Goal: Task Accomplishment & Management: Manage account settings

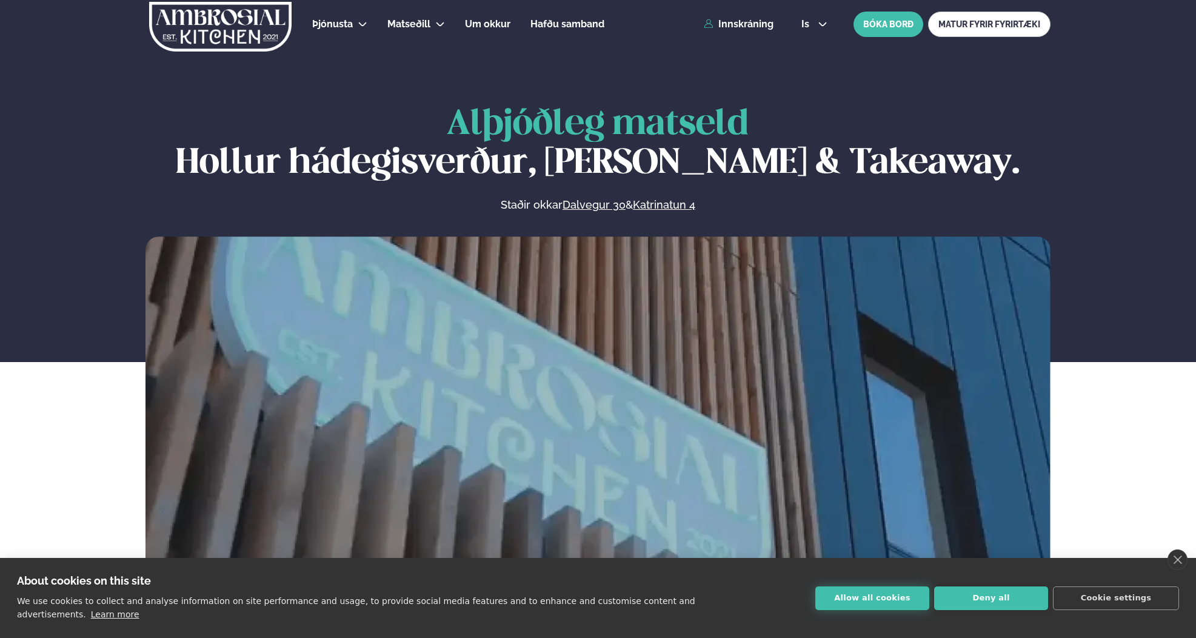
click at [892, 598] on button "Allow all cookies" at bounding box center [872, 598] width 114 height 24
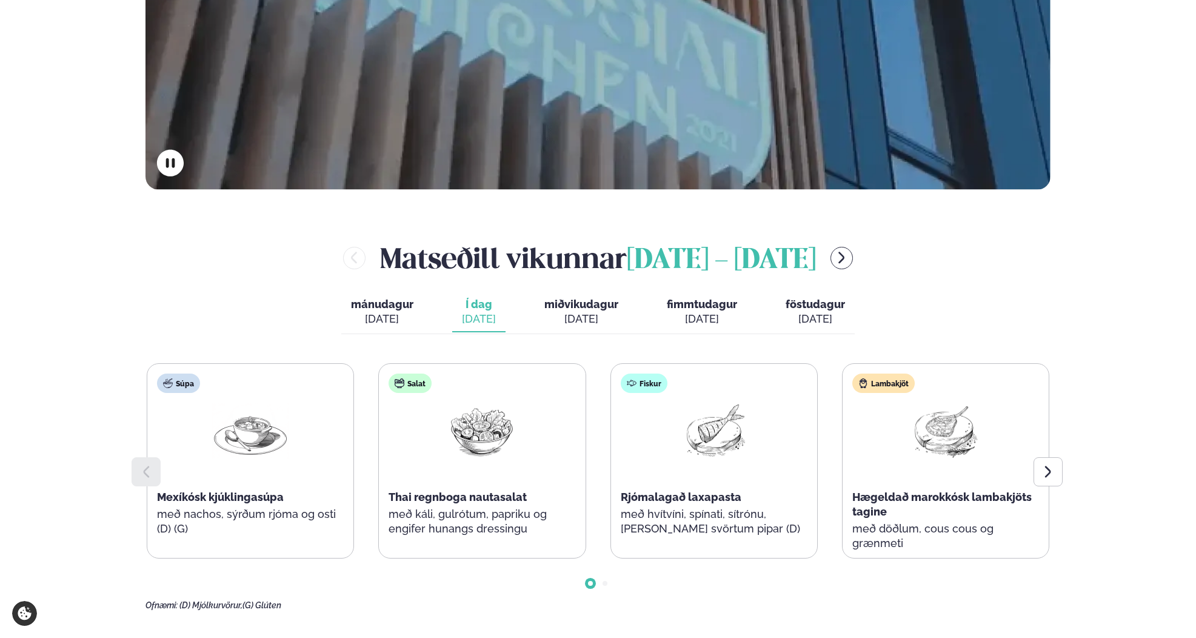
scroll to position [419, 0]
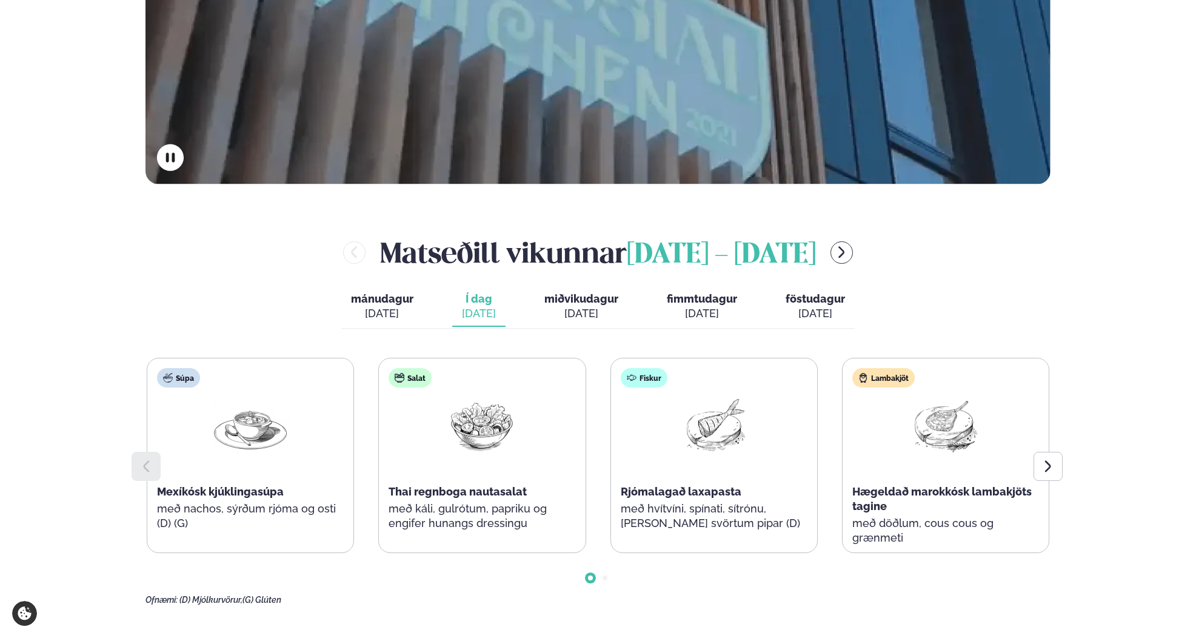
click at [386, 312] on div "[DATE]" at bounding box center [382, 313] width 62 height 15
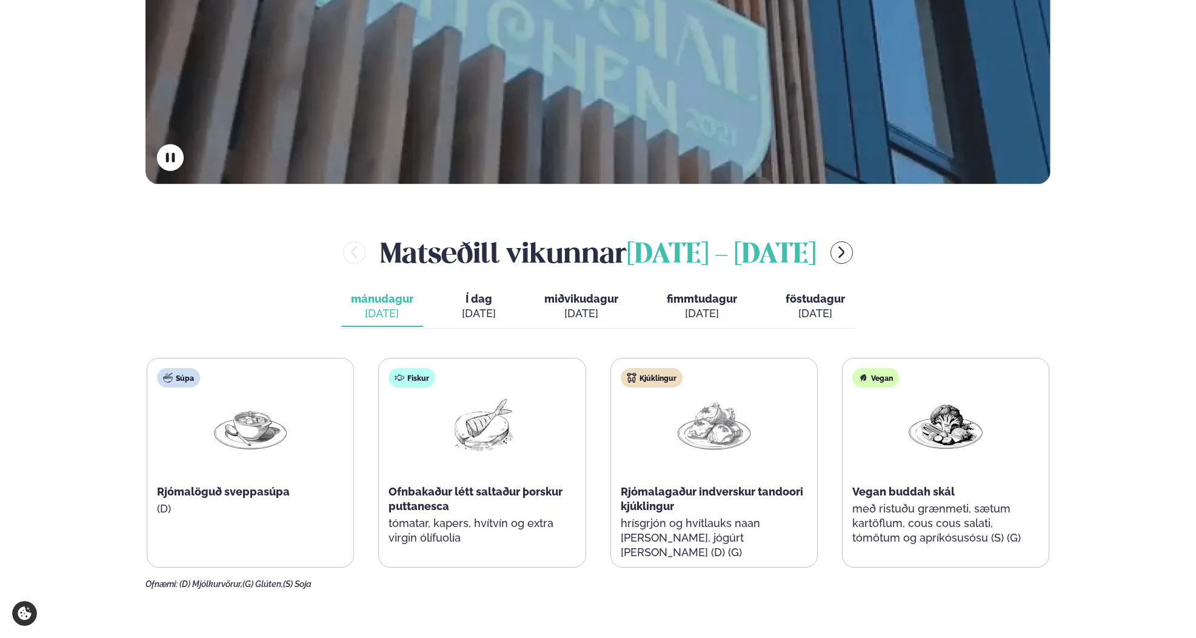
click at [482, 307] on div "[DATE]" at bounding box center [479, 313] width 34 height 15
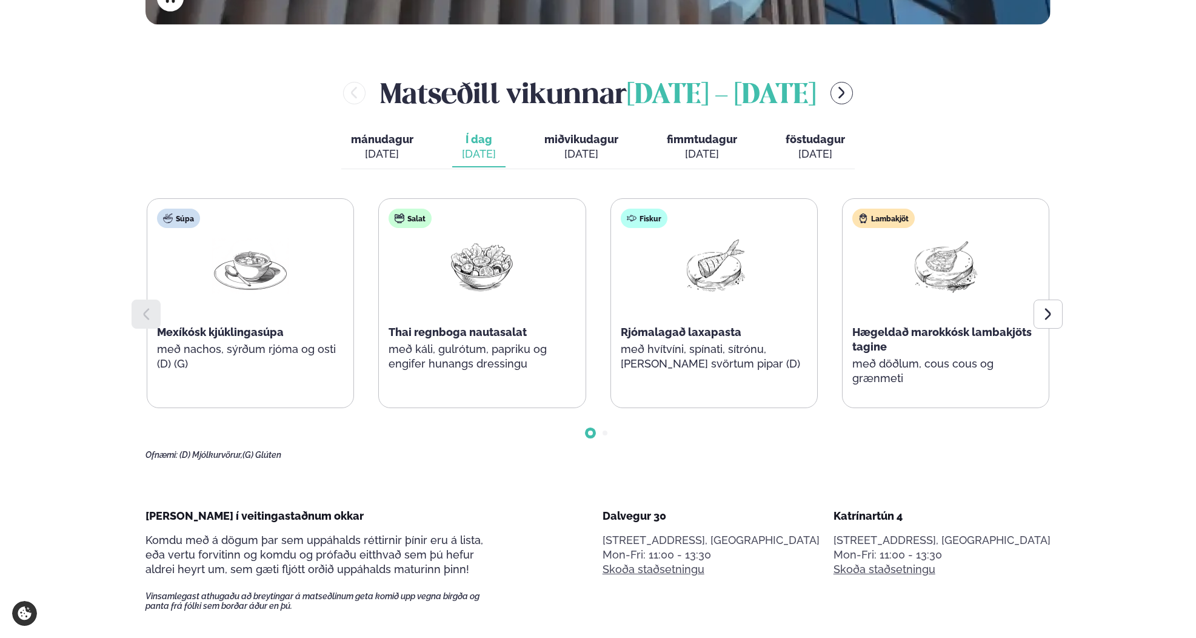
scroll to position [462, 0]
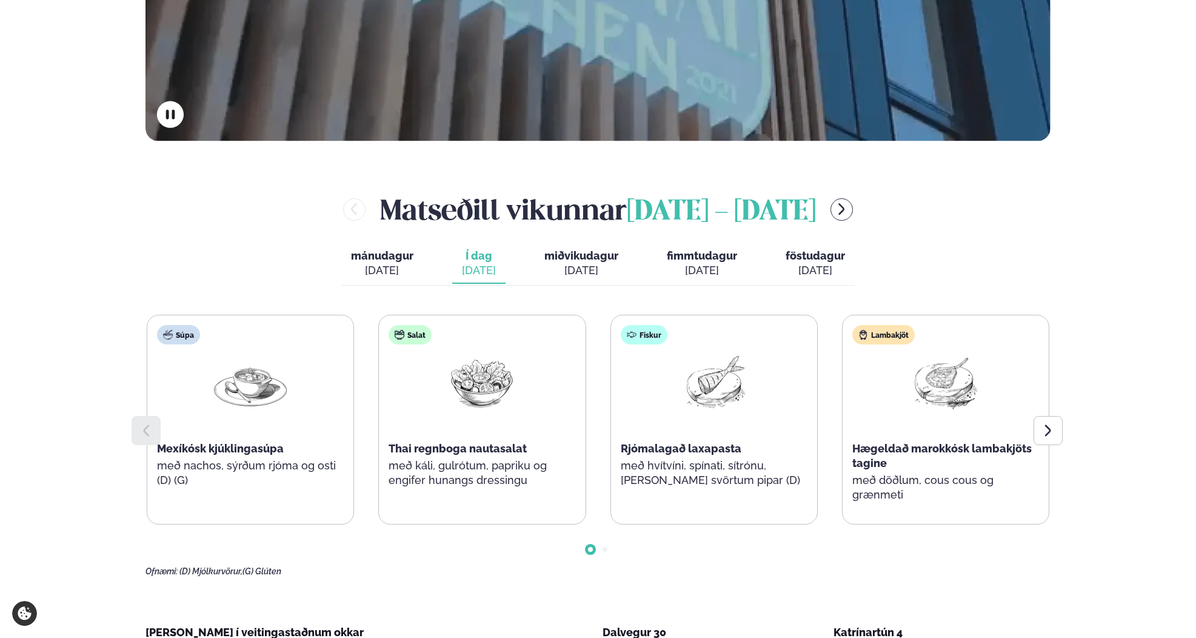
click at [853, 209] on button "menu-btn-right" at bounding box center [841, 209] width 22 height 22
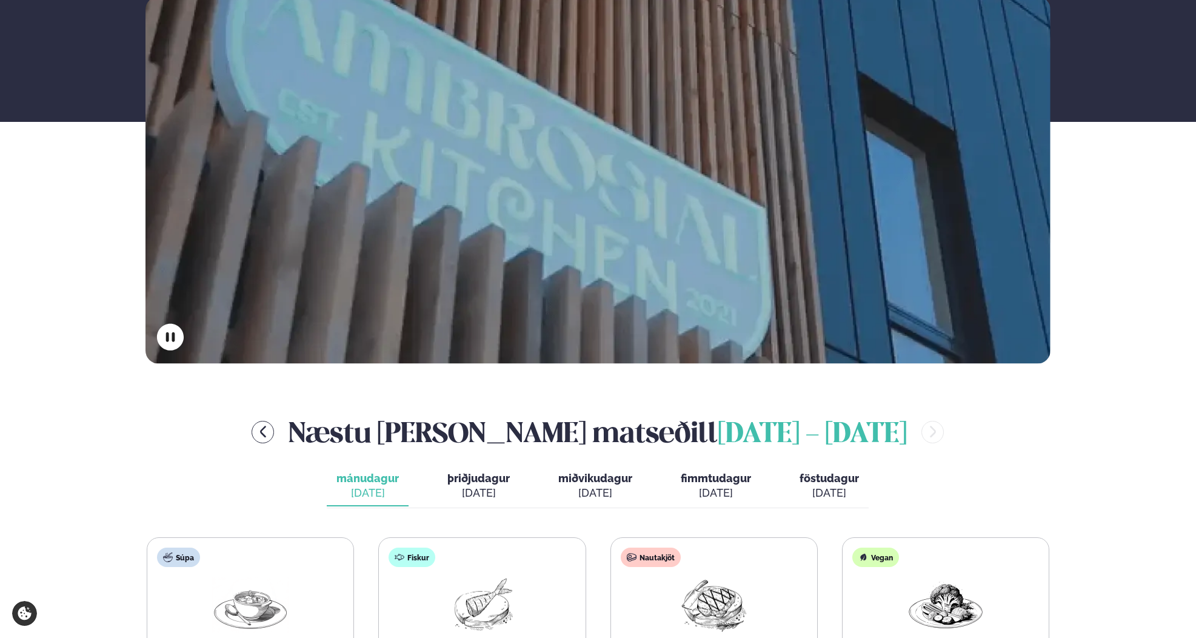
scroll to position [0, 0]
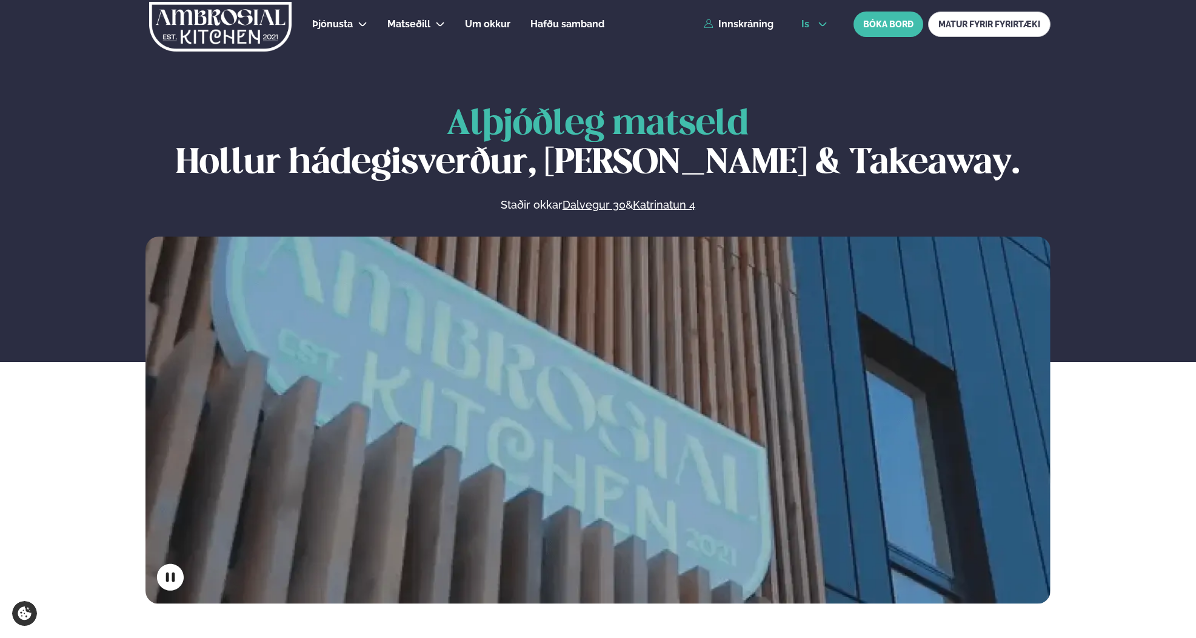
click at [814, 23] on button "is" at bounding box center [814, 24] width 45 height 10
click at [819, 46] on link "en" at bounding box center [814, 46] width 45 height 24
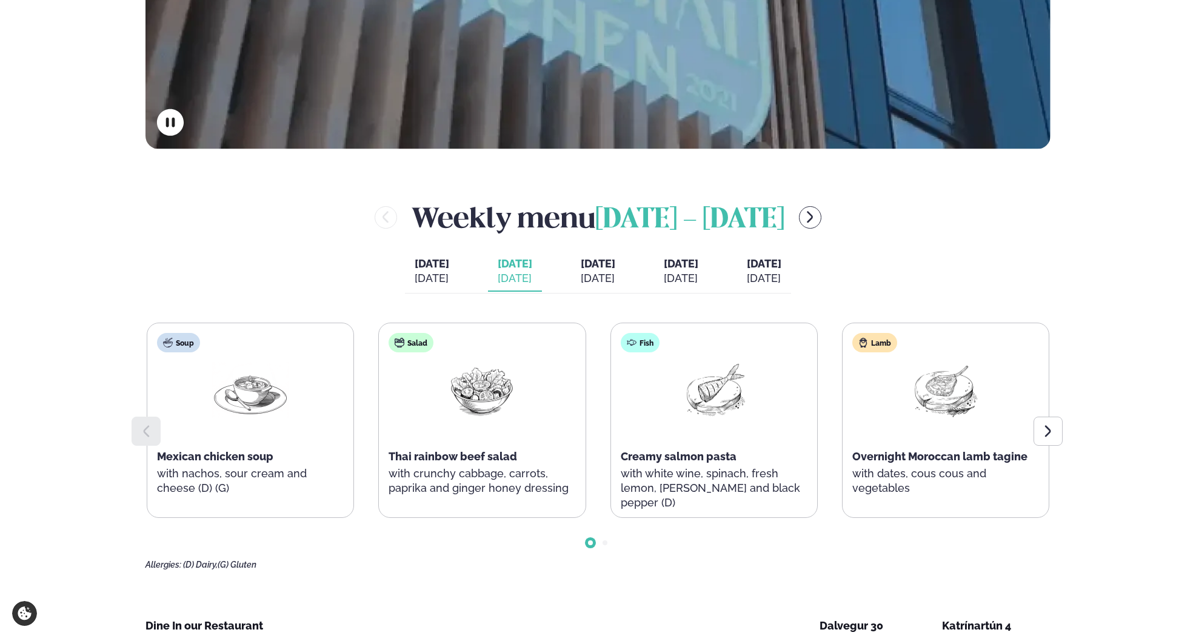
scroll to position [563, 0]
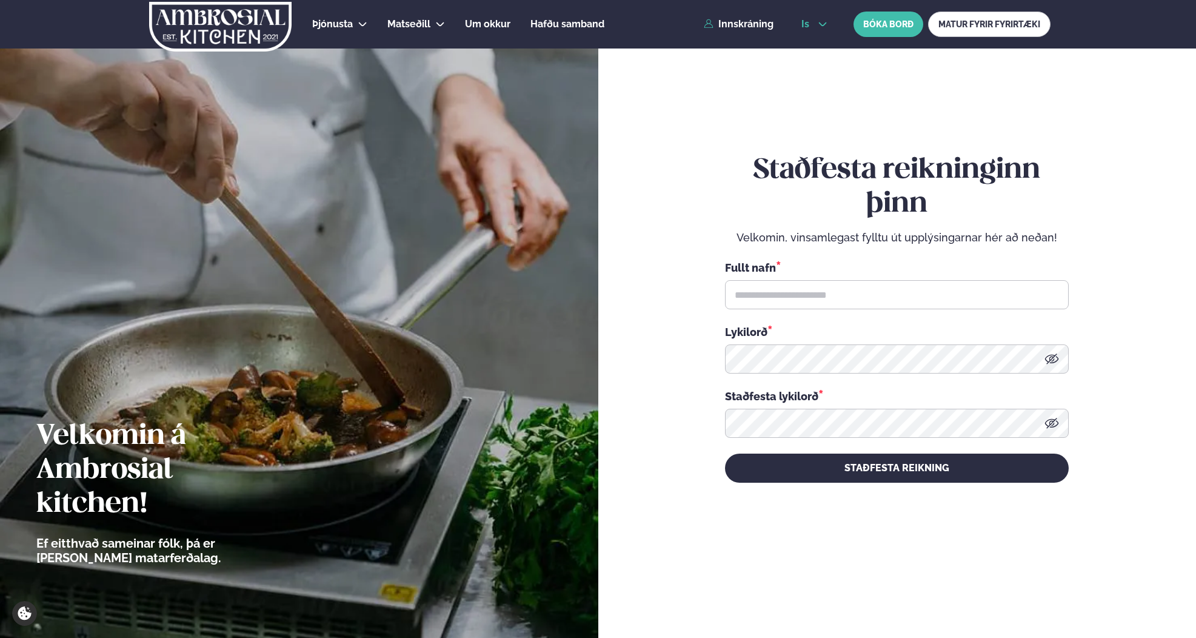
click at [810, 24] on span "is" at bounding box center [807, 24] width 12 height 10
click at [805, 50] on link "en" at bounding box center [814, 46] width 45 height 24
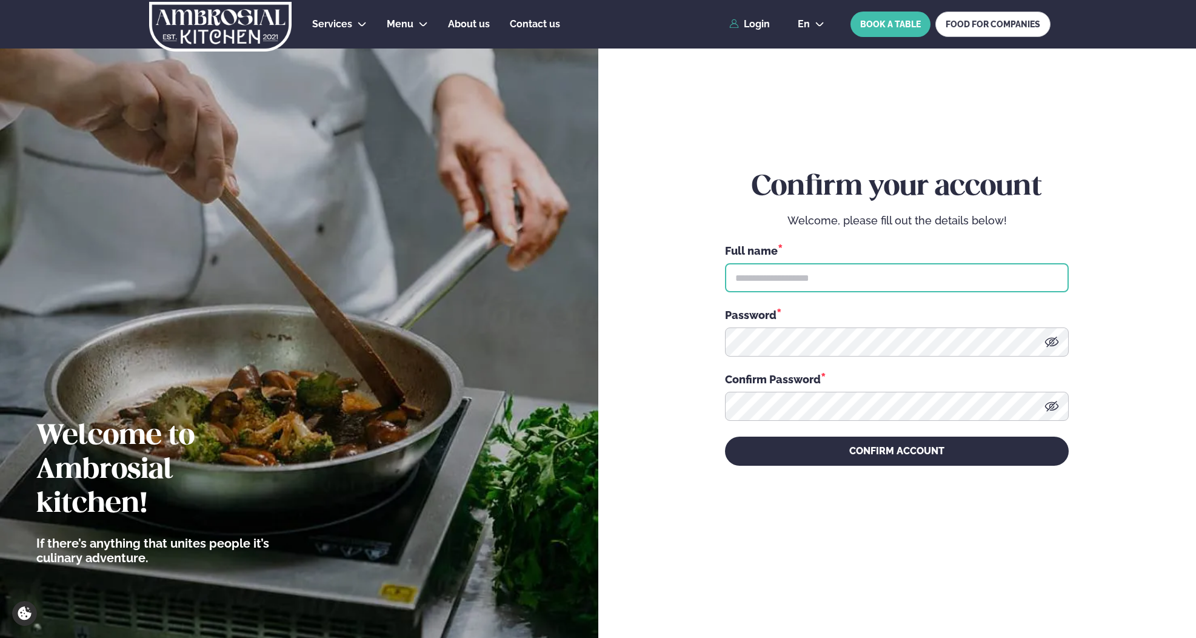
click at [780, 264] on input "text" at bounding box center [897, 277] width 344 height 29
type input "**********"
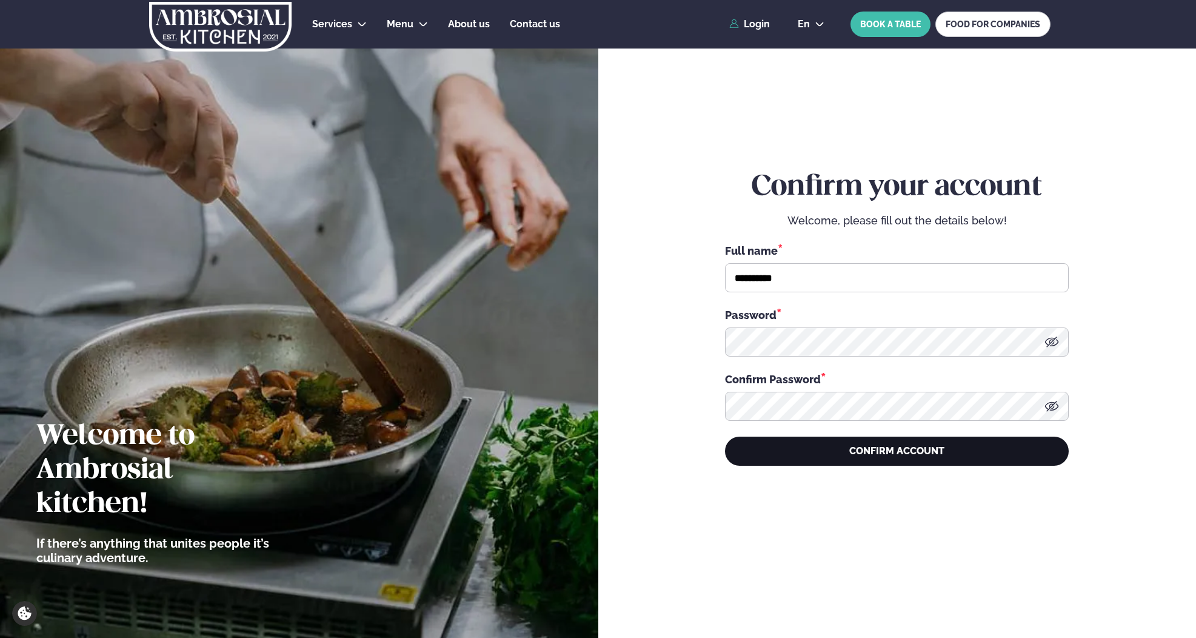
click at [883, 453] on button "CONFIRM ACCOUNT" at bounding box center [897, 450] width 344 height 29
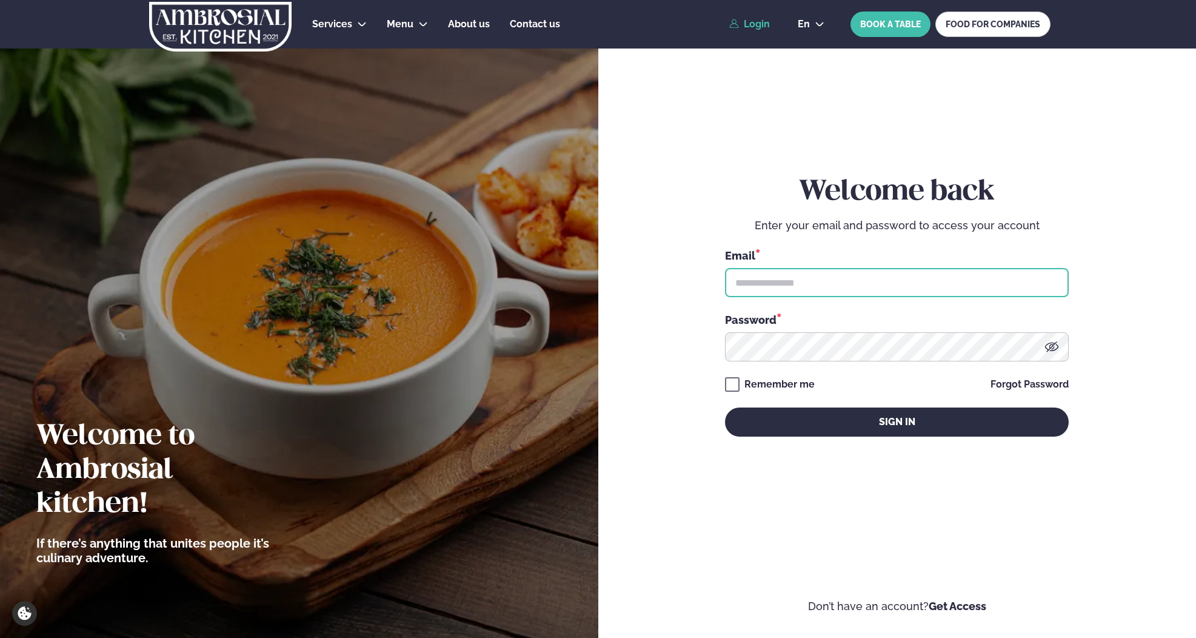
click at [765, 279] on input "text" at bounding box center [897, 282] width 344 height 29
drag, startPoint x: 790, startPoint y: 281, endPoint x: 704, endPoint y: 273, distance: 85.8
click at [704, 273] on form "**********" at bounding box center [898, 317] width 526 height 591
type input "**********"
click at [722, 381] on form "**********" at bounding box center [898, 317] width 526 height 591
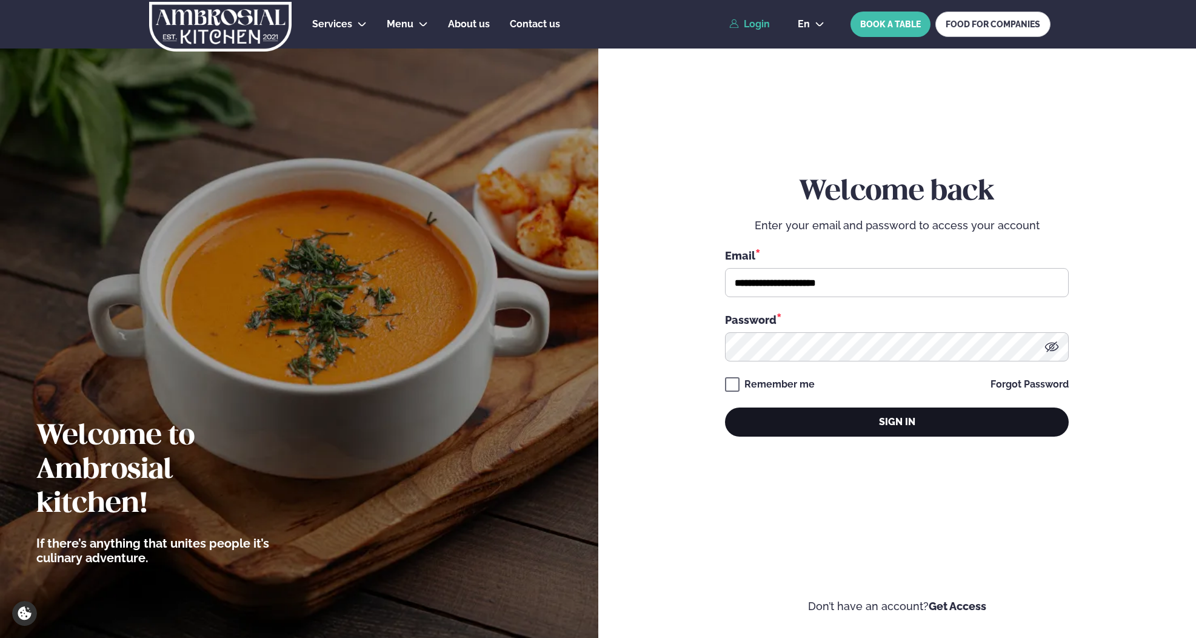
click at [849, 416] on button "Sign in" at bounding box center [897, 421] width 344 height 29
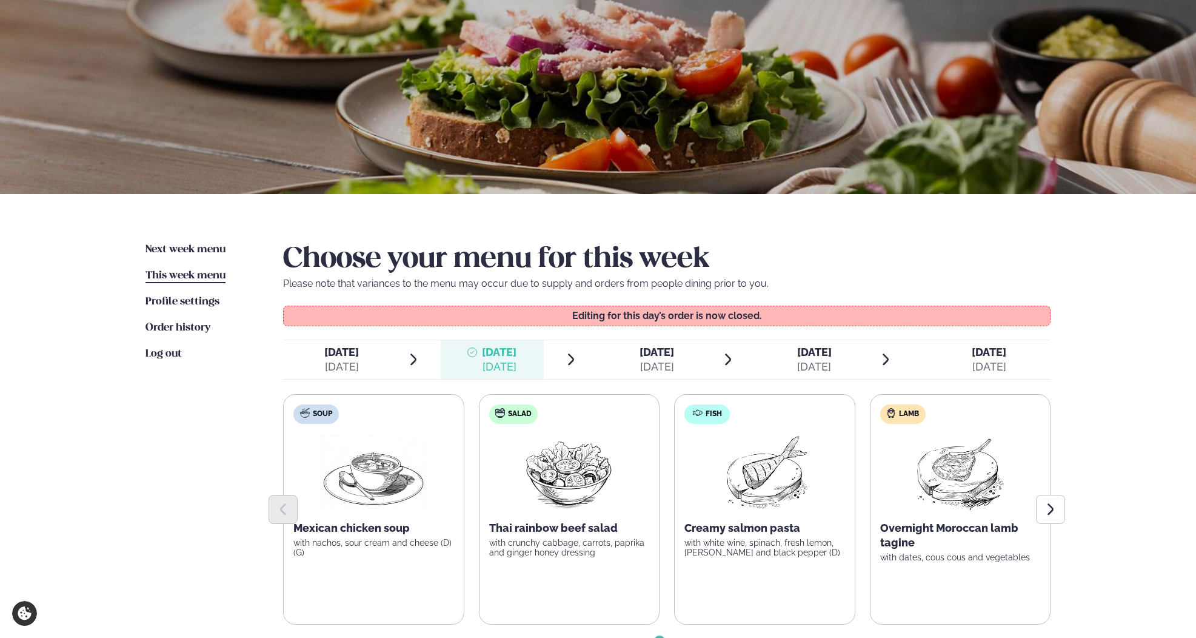
scroll to position [119, 0]
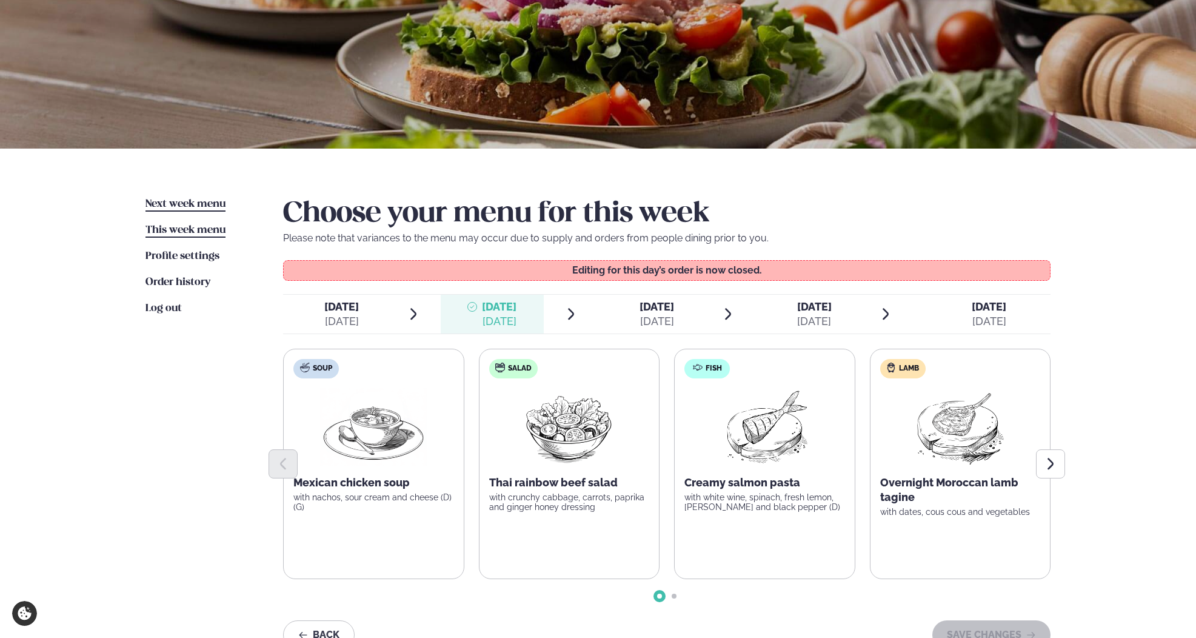
click at [202, 207] on span "Next week menu" at bounding box center [185, 204] width 80 height 10
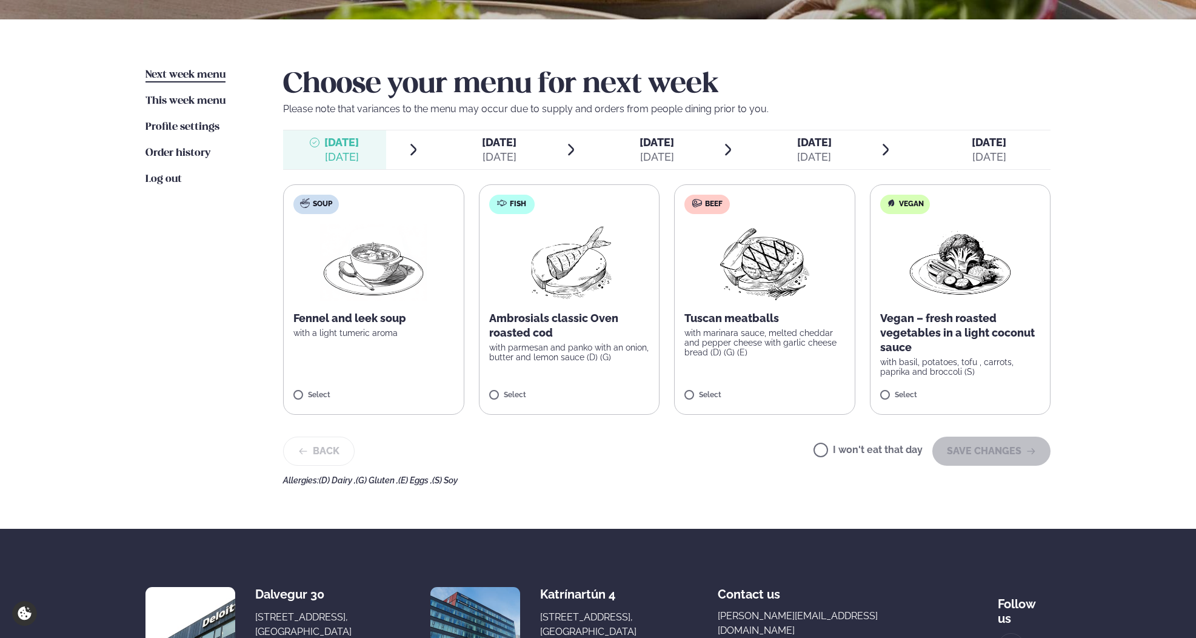
scroll to position [273, 0]
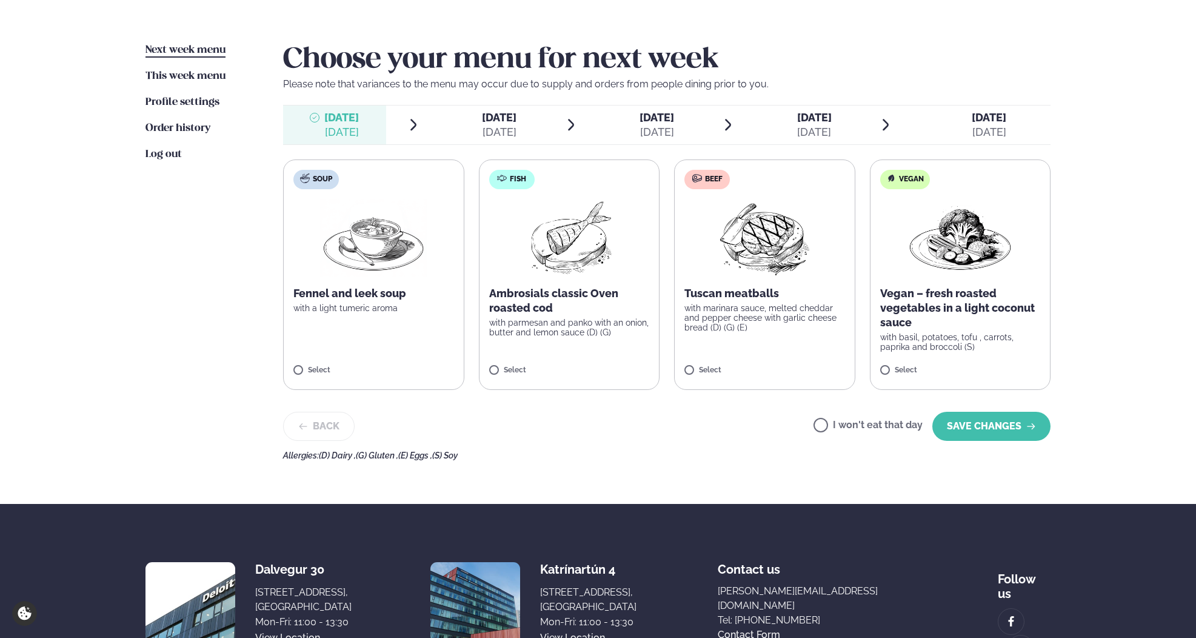
click at [516, 123] on span "Tuesday" at bounding box center [499, 117] width 35 height 13
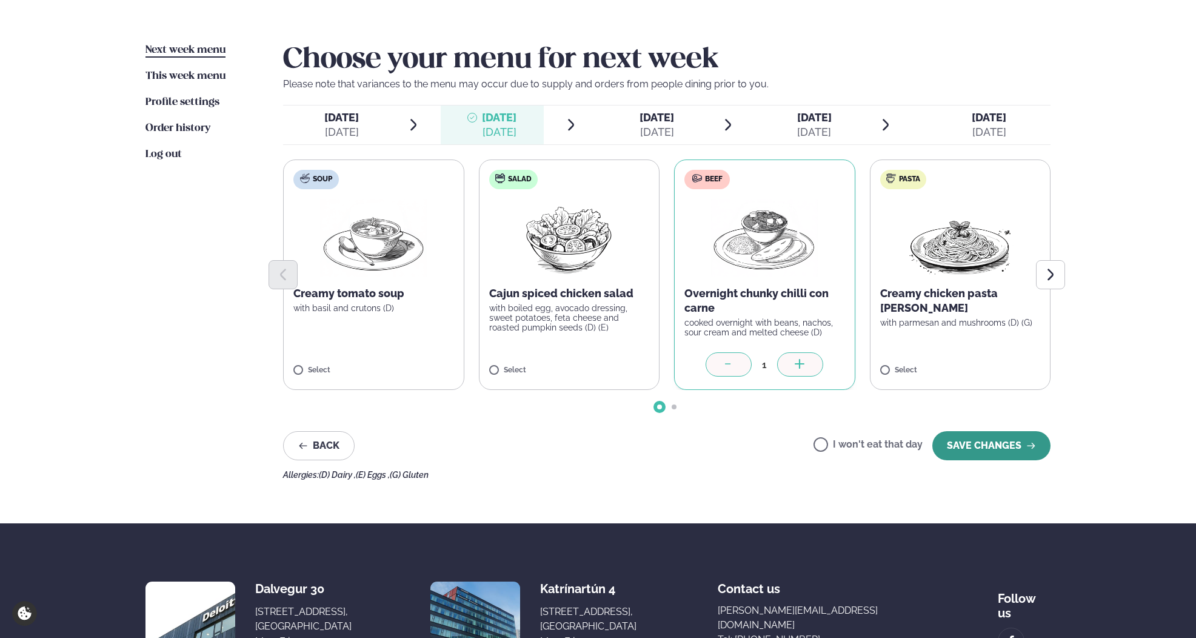
click at [985, 441] on button "SAVE CHANGES" at bounding box center [991, 445] width 118 height 29
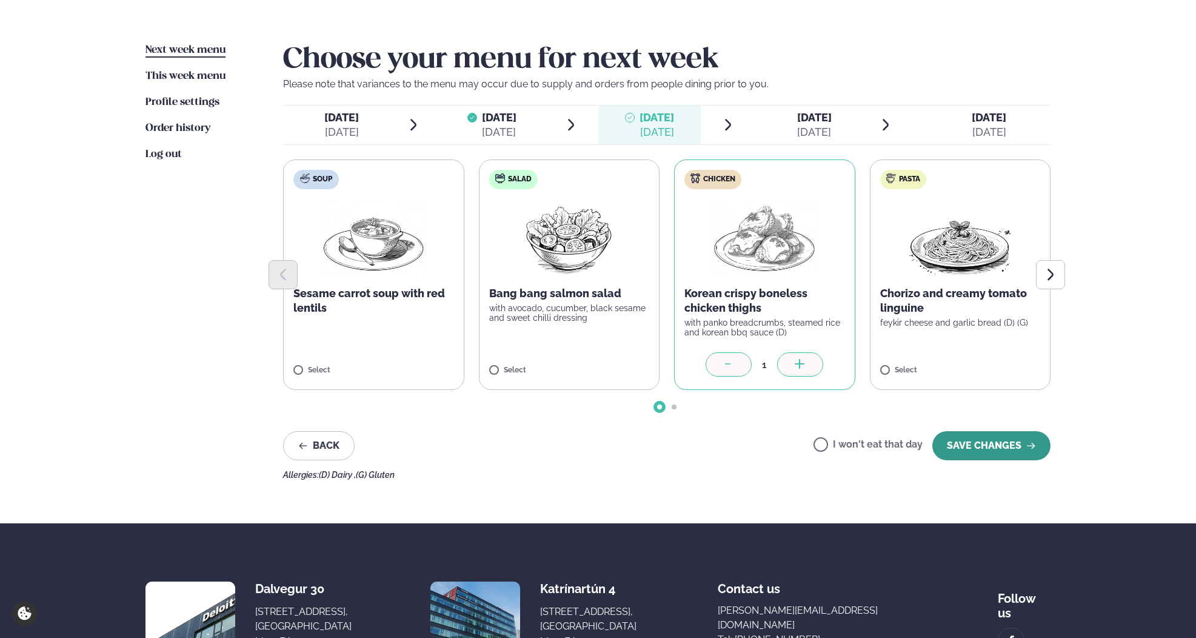
click at [1008, 444] on button "SAVE CHANGES" at bounding box center [991, 445] width 118 height 29
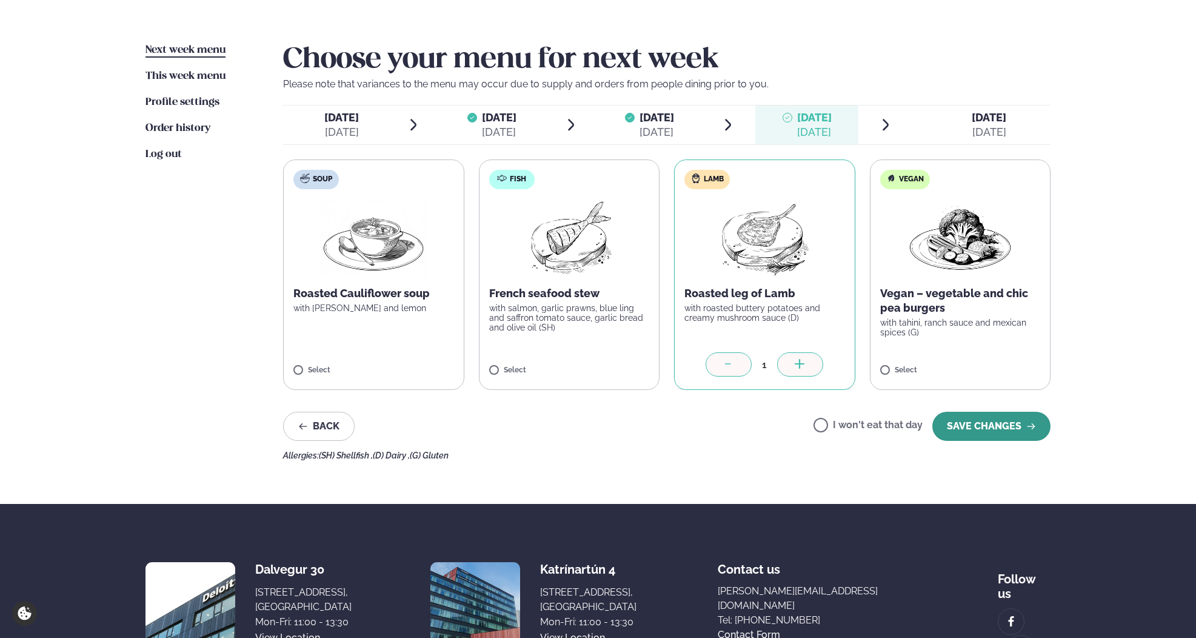
click at [1010, 421] on button "SAVE CHANGES" at bounding box center [991, 426] width 118 height 29
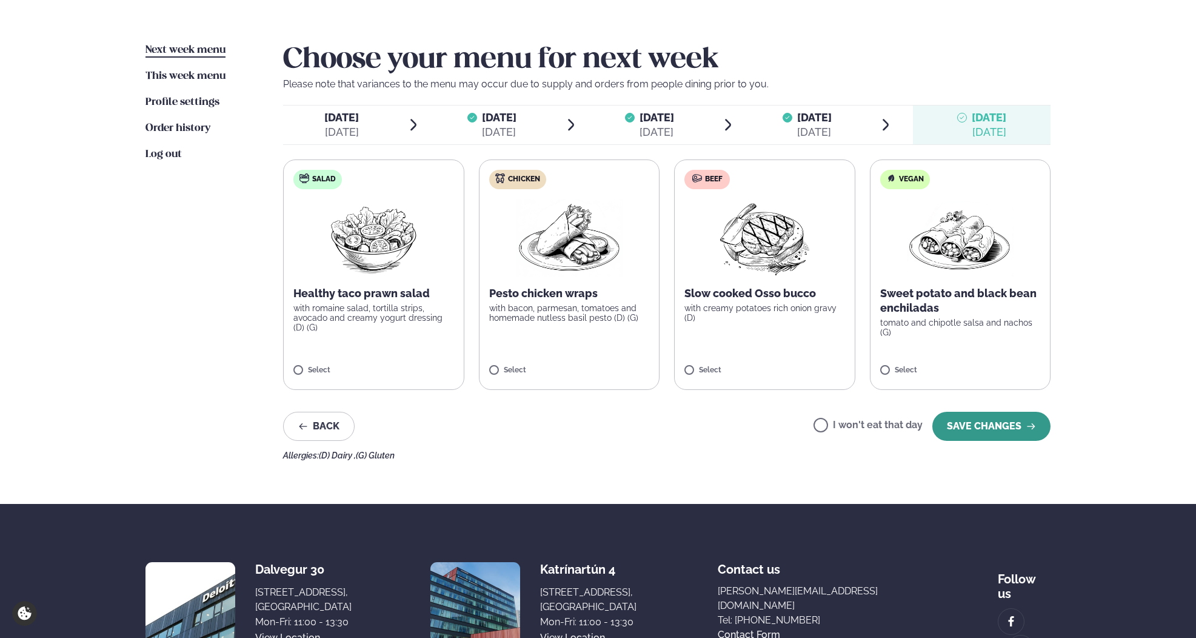
click at [989, 431] on button "SAVE CHANGES" at bounding box center [991, 426] width 118 height 29
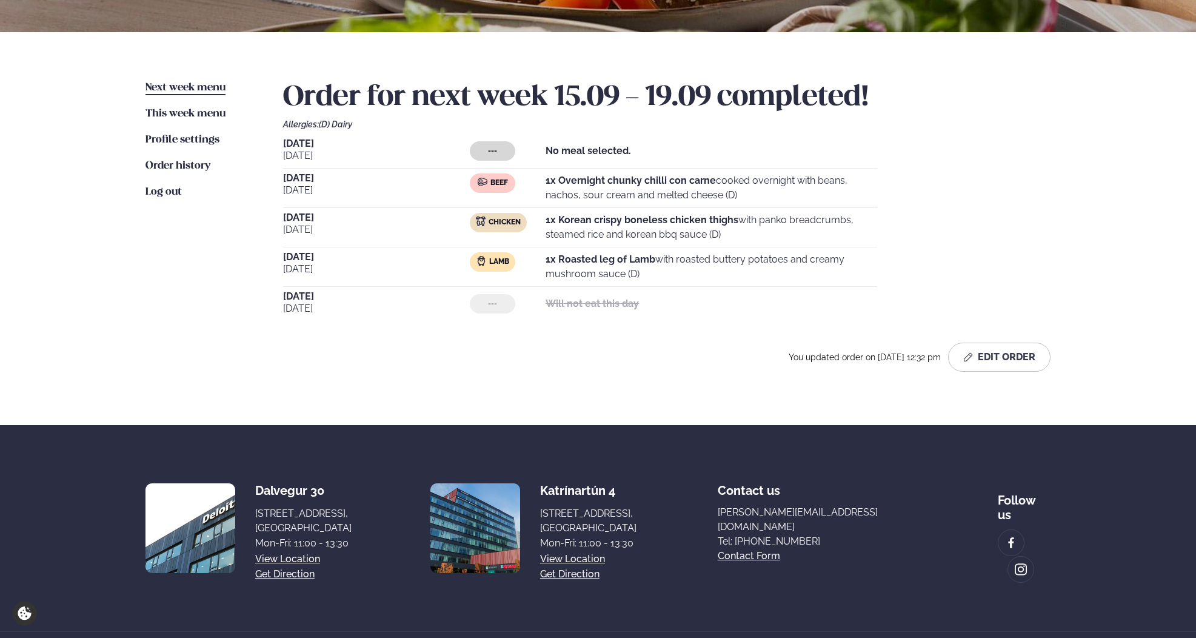
scroll to position [233, 0]
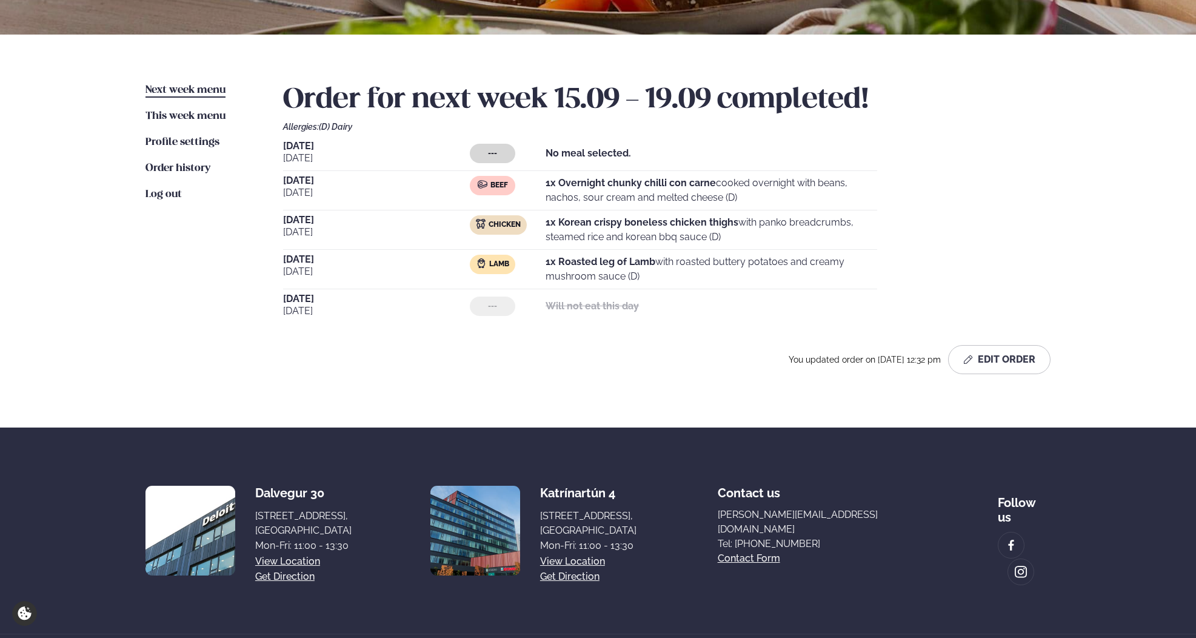
click at [506, 154] on div "---" at bounding box center [492, 153] width 45 height 19
click at [602, 157] on strong "No meal selected." at bounding box center [588, 153] width 85 height 12
click at [989, 356] on button "Edit Order" at bounding box center [999, 359] width 102 height 29
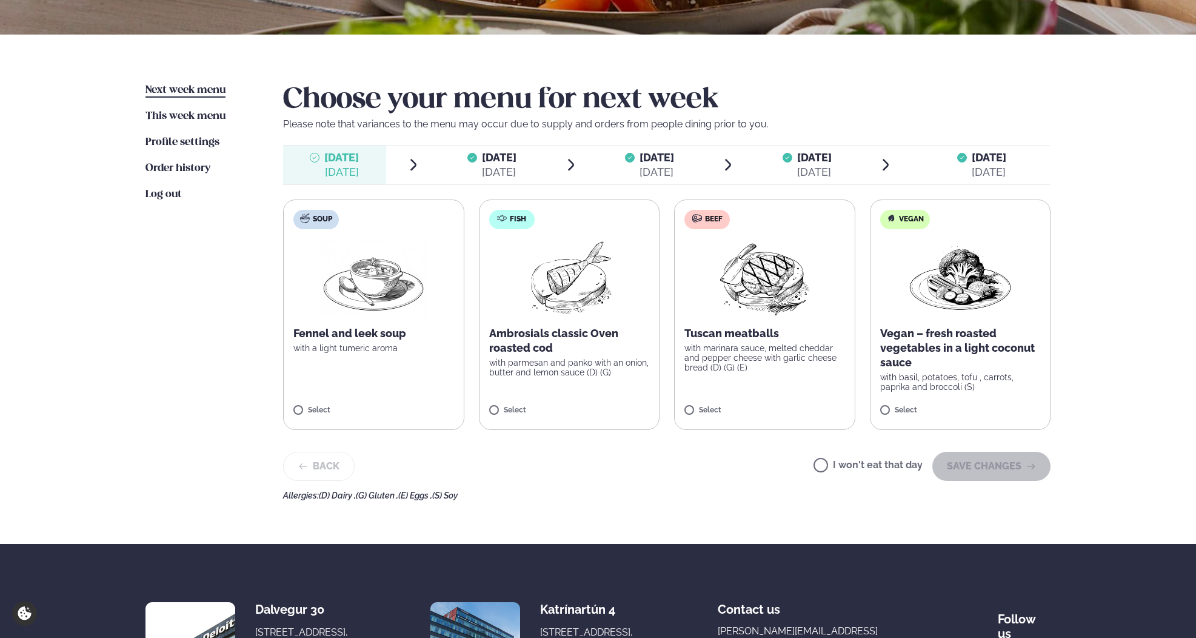
click at [843, 461] on label "I won't eat that day" at bounding box center [867, 466] width 109 height 13
click at [941, 460] on button "SAVE CHANGES" at bounding box center [991, 466] width 118 height 29
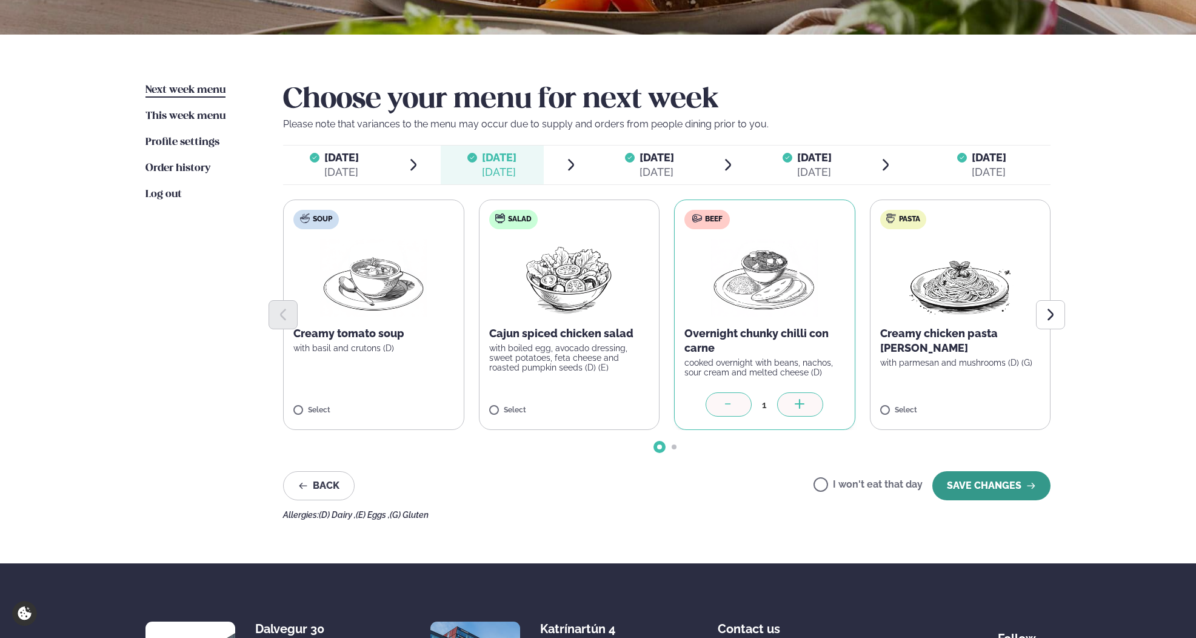
click at [1008, 484] on button "SAVE CHANGES" at bounding box center [991, 485] width 118 height 29
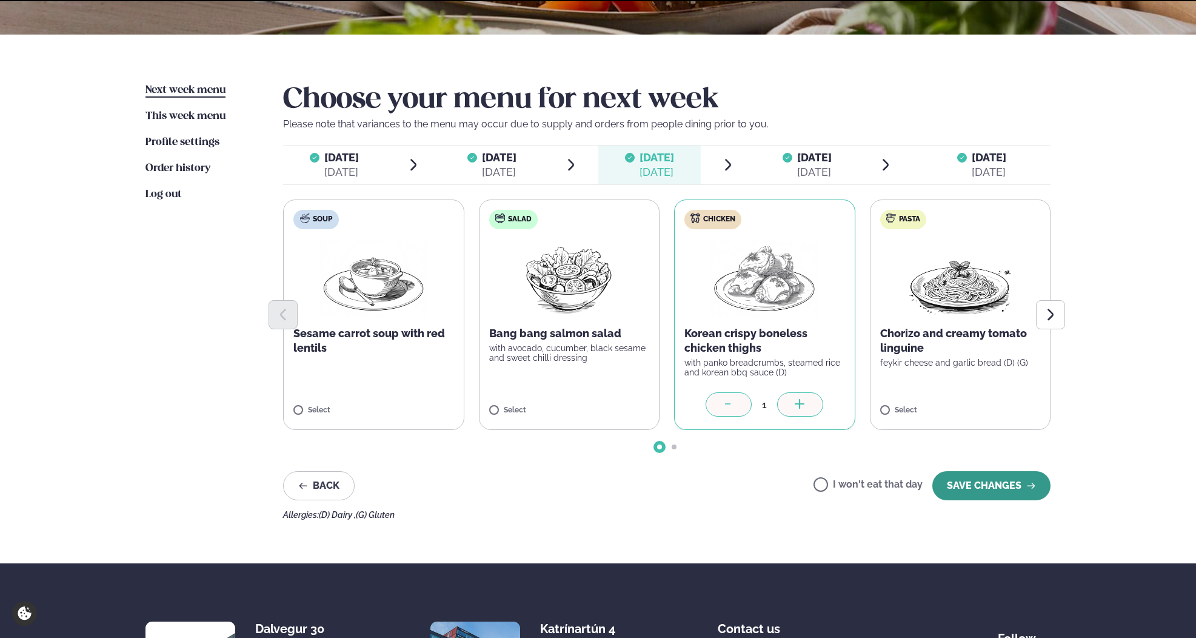
click at [1005, 484] on button "SAVE CHANGES" at bounding box center [991, 485] width 118 height 29
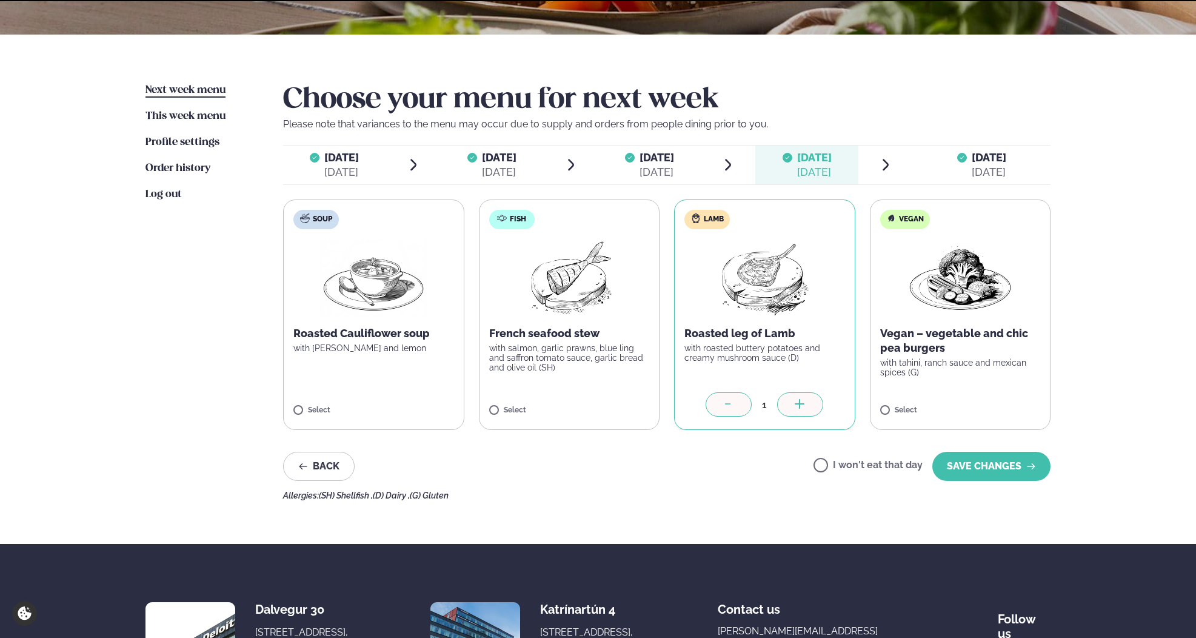
click at [1005, 484] on div "Choose your menu for next week Please note that variances to the menu may occur…" at bounding box center [666, 291] width 767 height 417
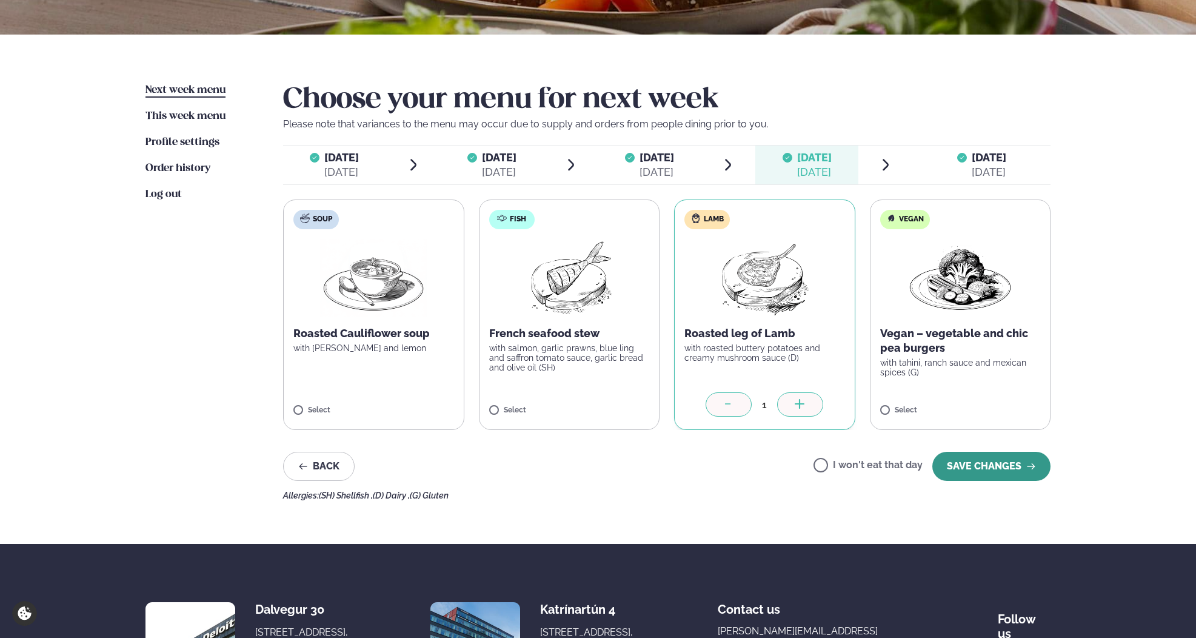
click at [1015, 471] on button "SAVE CHANGES" at bounding box center [991, 466] width 118 height 29
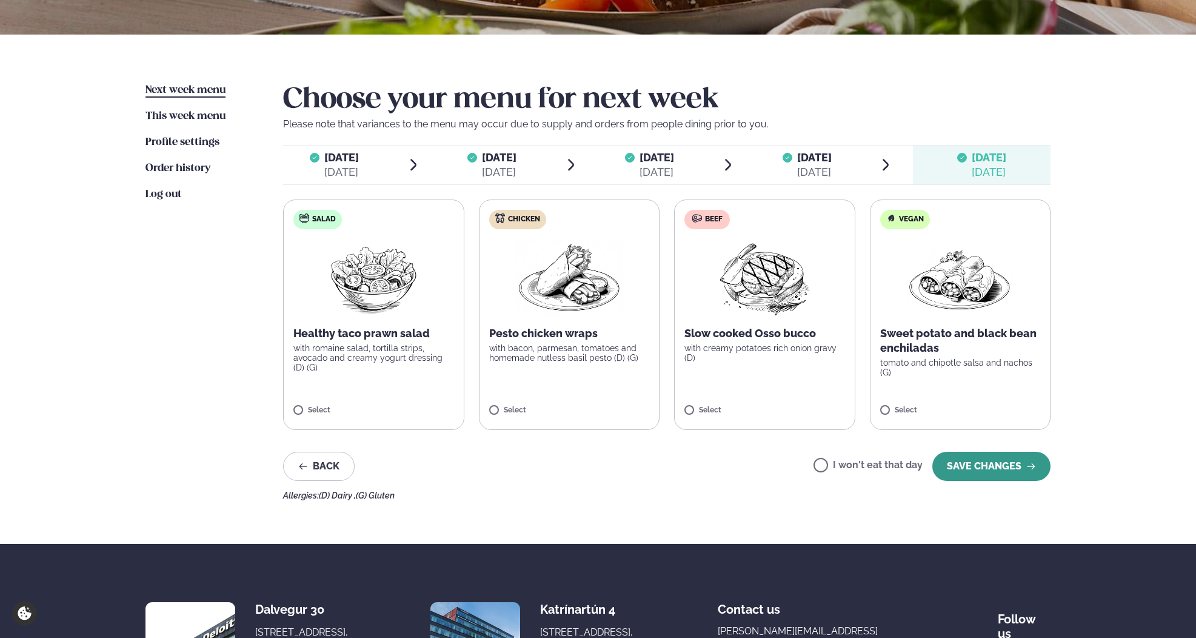
click at [1021, 458] on button "SAVE CHANGES" at bounding box center [991, 466] width 118 height 29
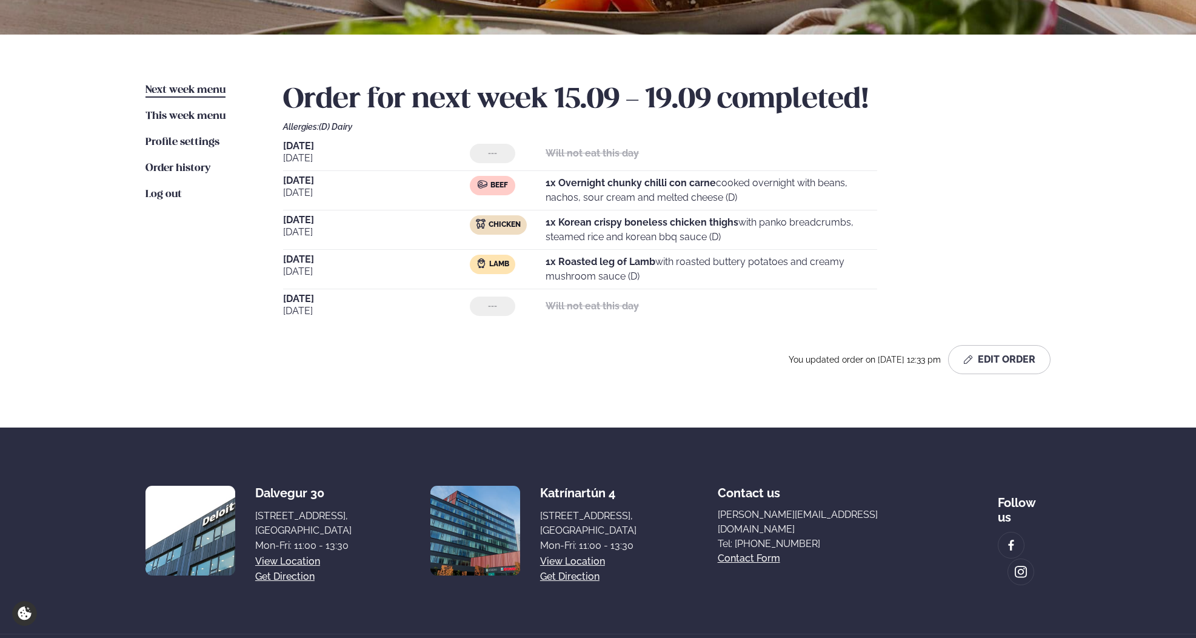
click at [513, 398] on div "Next week menu Next week This week menu This week Profile settings Settings Ord…" at bounding box center [598, 231] width 978 height 393
